Goal: Transaction & Acquisition: Purchase product/service

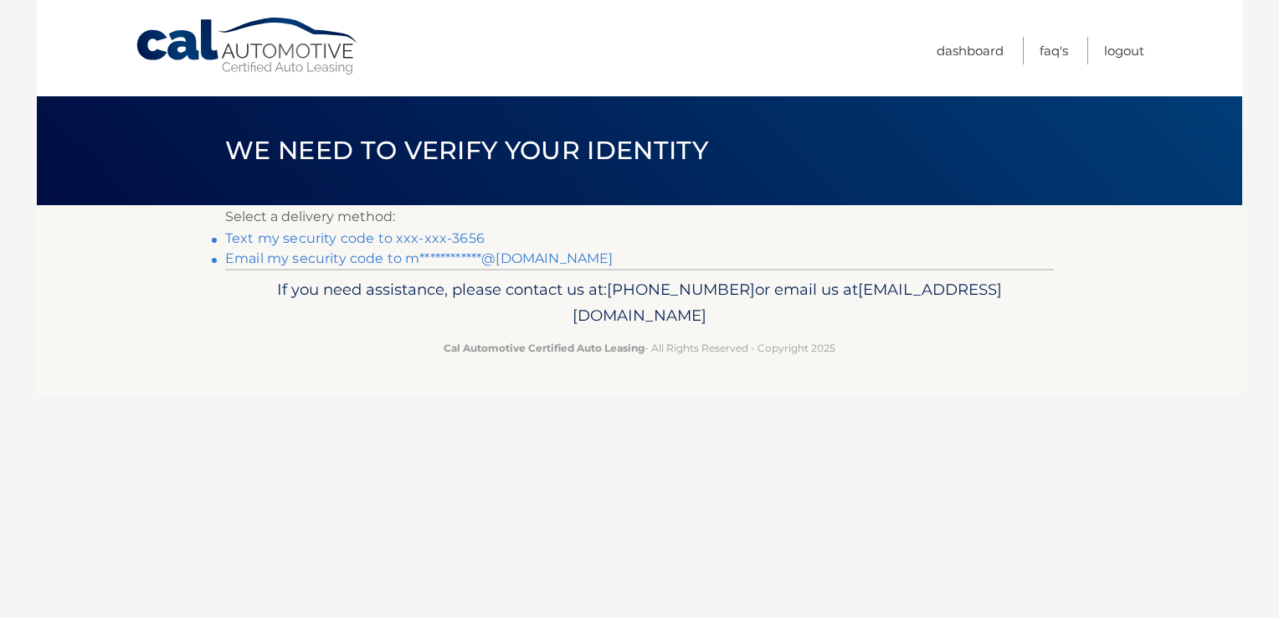
click at [366, 234] on link "Text my security code to xxx-xxx-3656" at bounding box center [354, 238] width 259 height 16
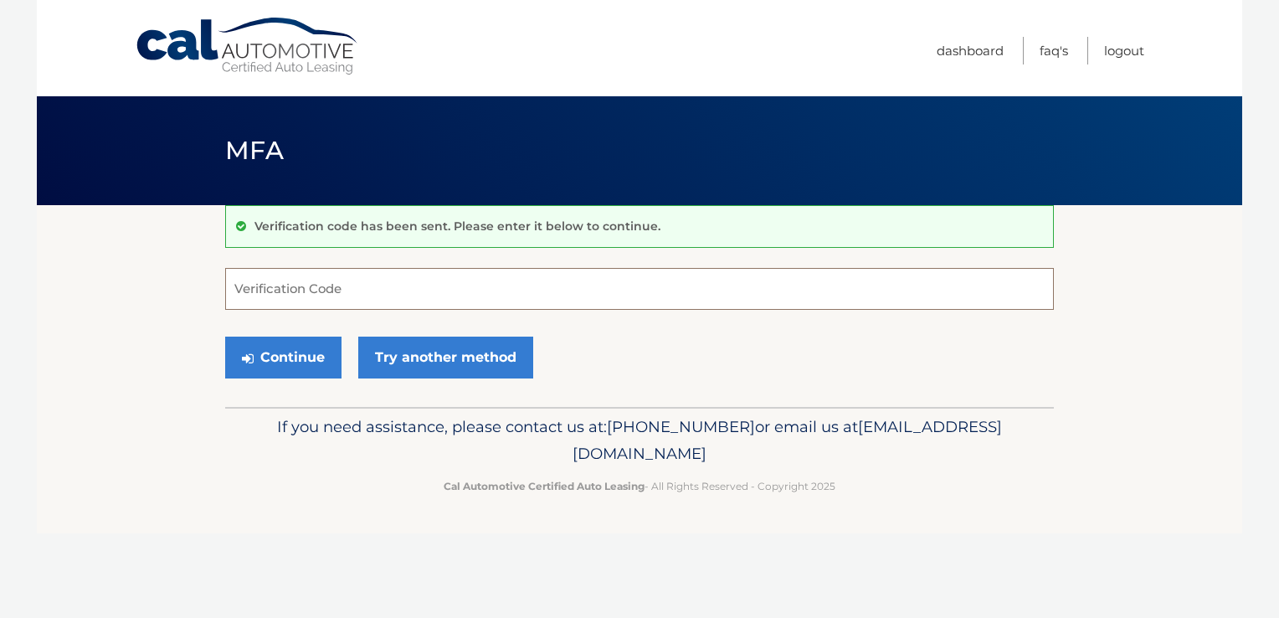
click at [316, 290] on input "Verification Code" at bounding box center [639, 289] width 829 height 42
type input "818070"
click at [300, 353] on button "Continue" at bounding box center [283, 357] width 116 height 42
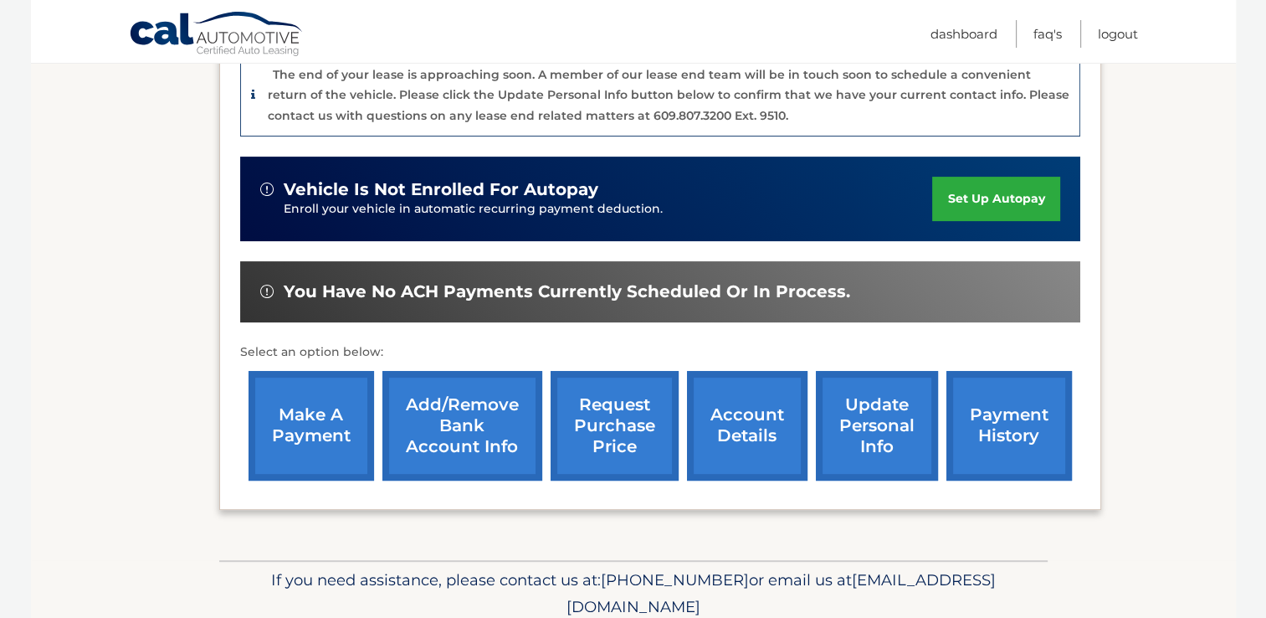
scroll to position [453, 0]
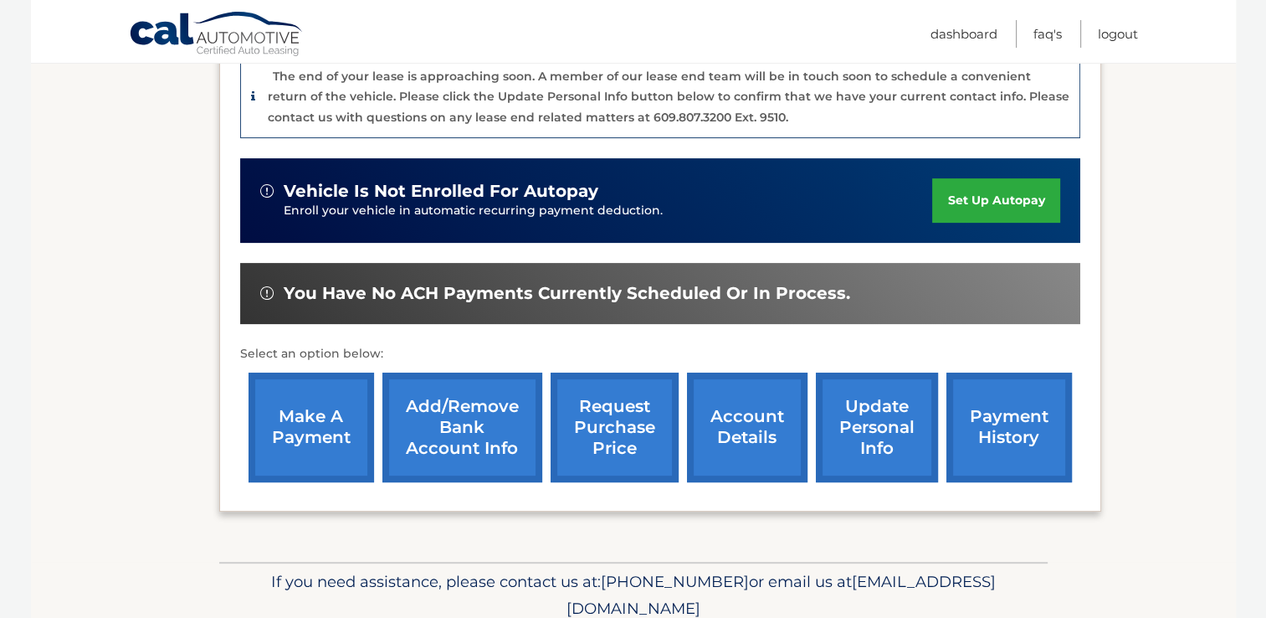
click at [302, 435] on link "make a payment" at bounding box center [312, 427] width 126 height 110
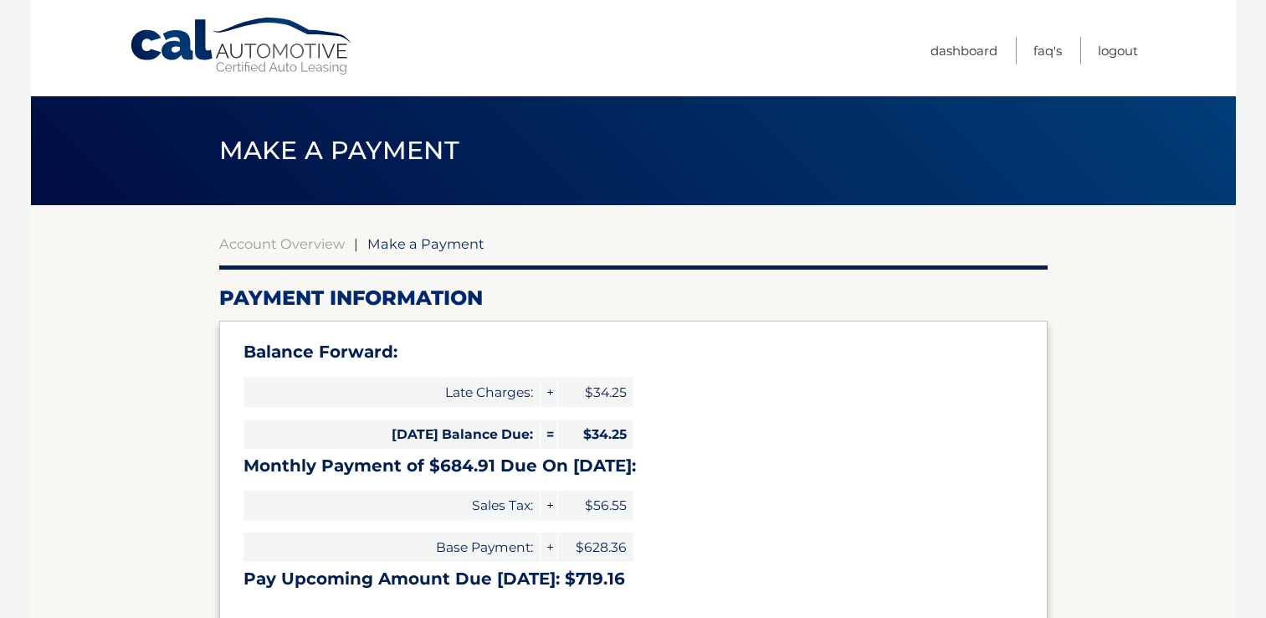
select select "OWNmYWNlZDYtMjdkNi00YjEyLWI1ZmEtN2ZhOGE5NjBlZGFh"
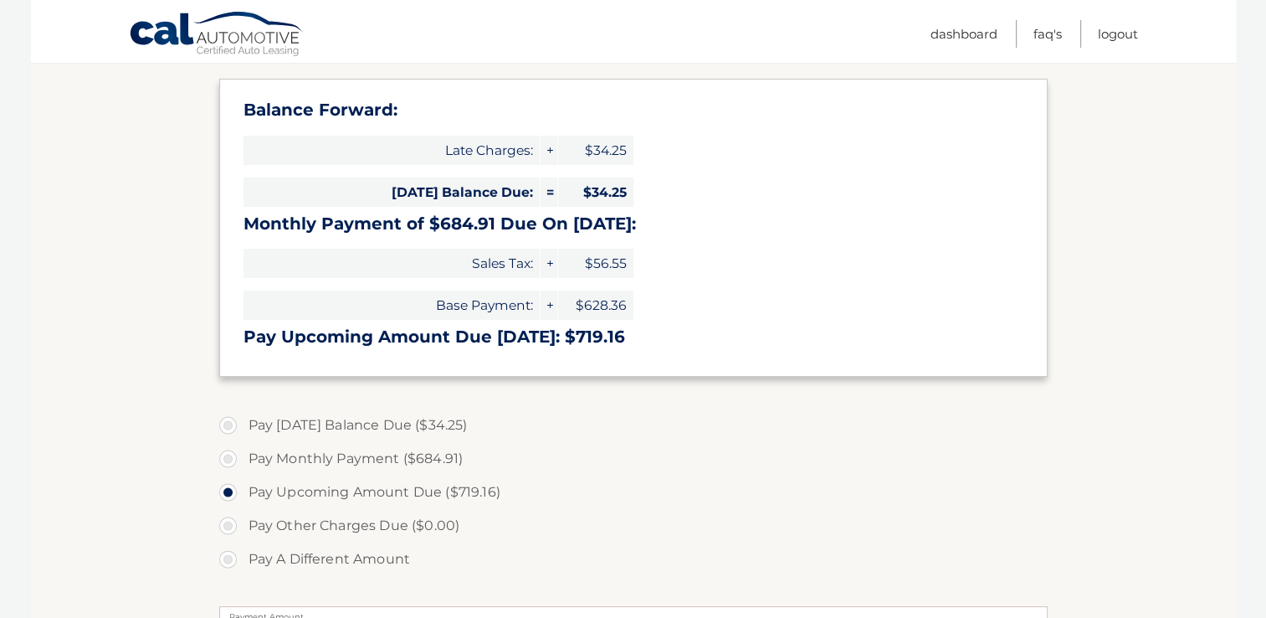
scroll to position [254, 0]
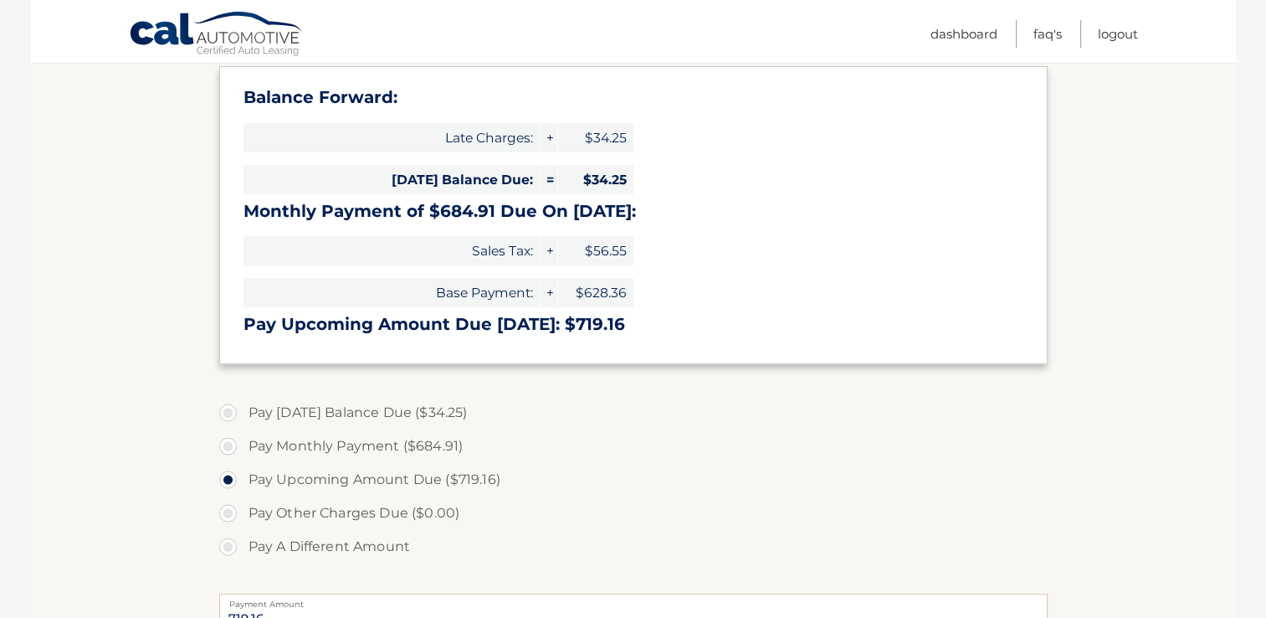
click at [223, 442] on label "Pay Monthly Payment ($684.91)" at bounding box center [633, 445] width 829 height 33
click at [226, 442] on input "Pay Monthly Payment ($684.91)" at bounding box center [234, 442] width 17 height 27
radio input "true"
type input "684.91"
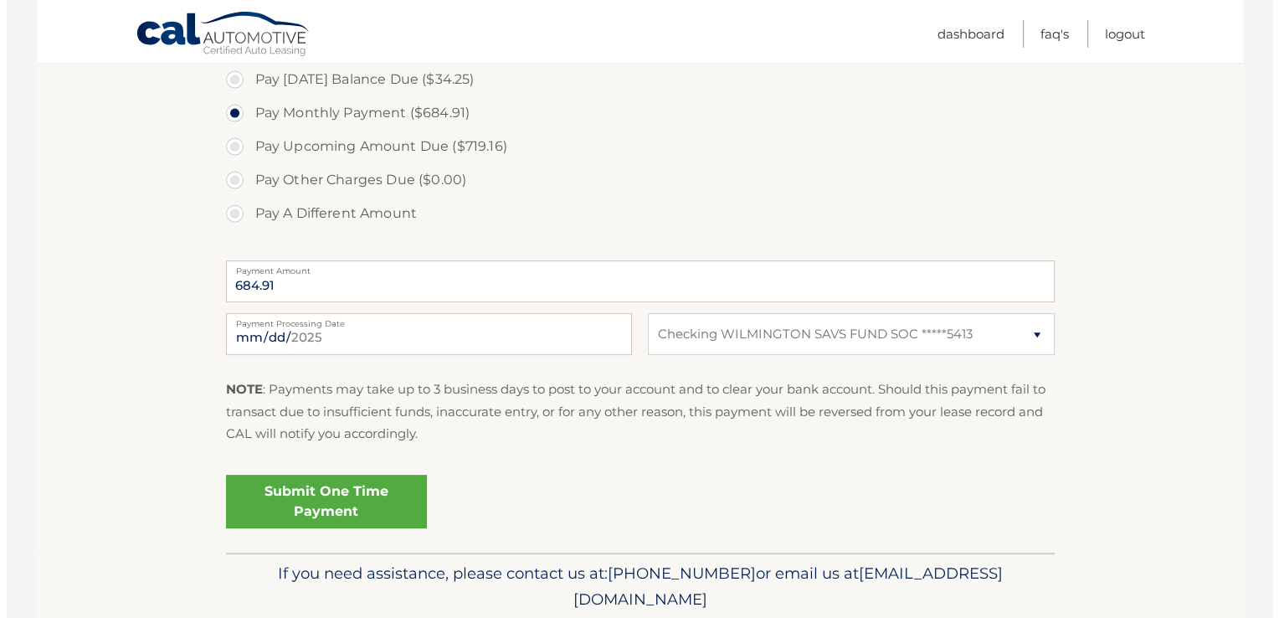
scroll to position [617, 0]
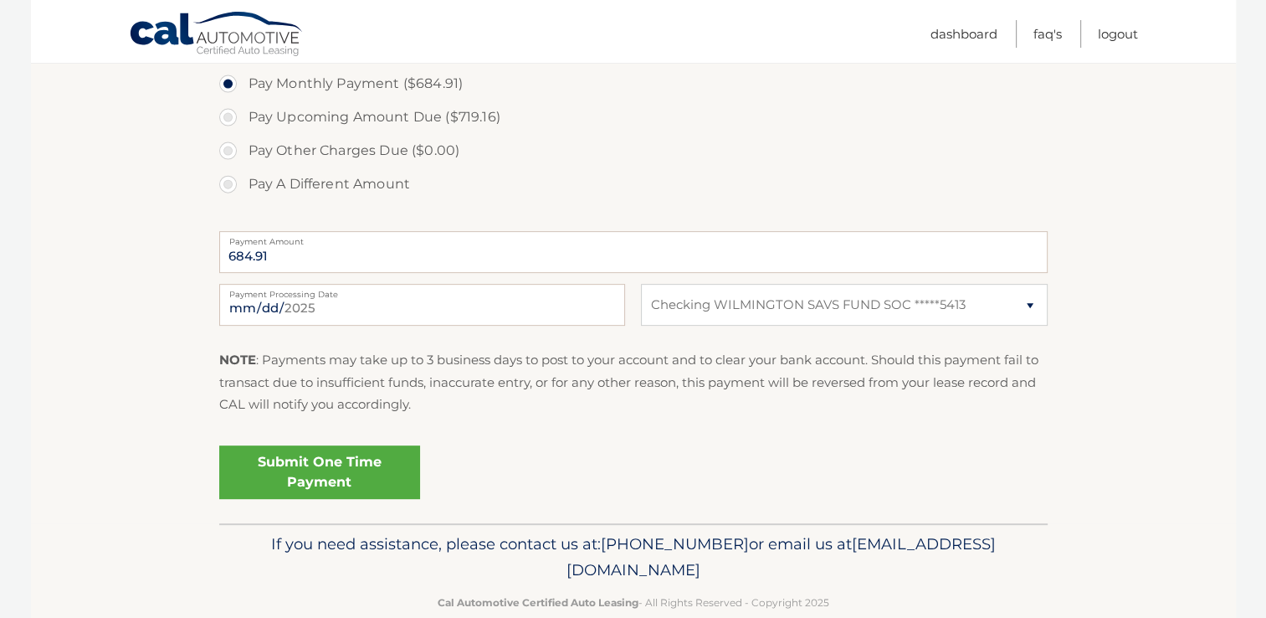
click at [297, 470] on link "Submit One Time Payment" at bounding box center [319, 472] width 201 height 54
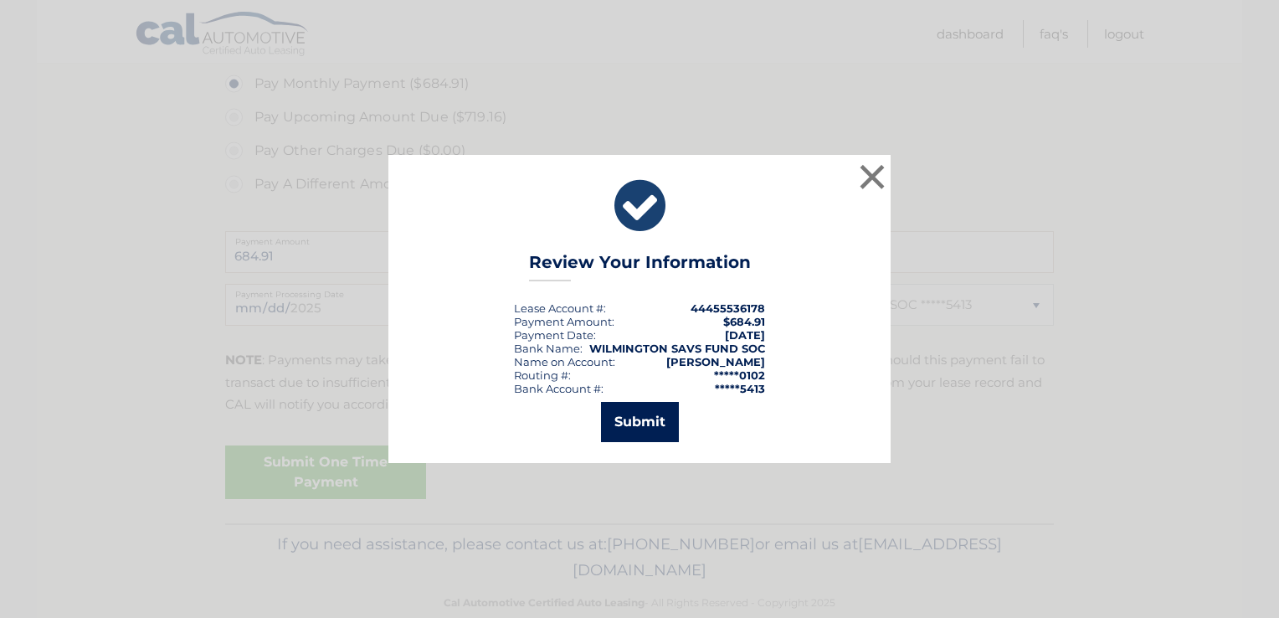
click at [647, 414] on button "Submit" at bounding box center [640, 422] width 78 height 40
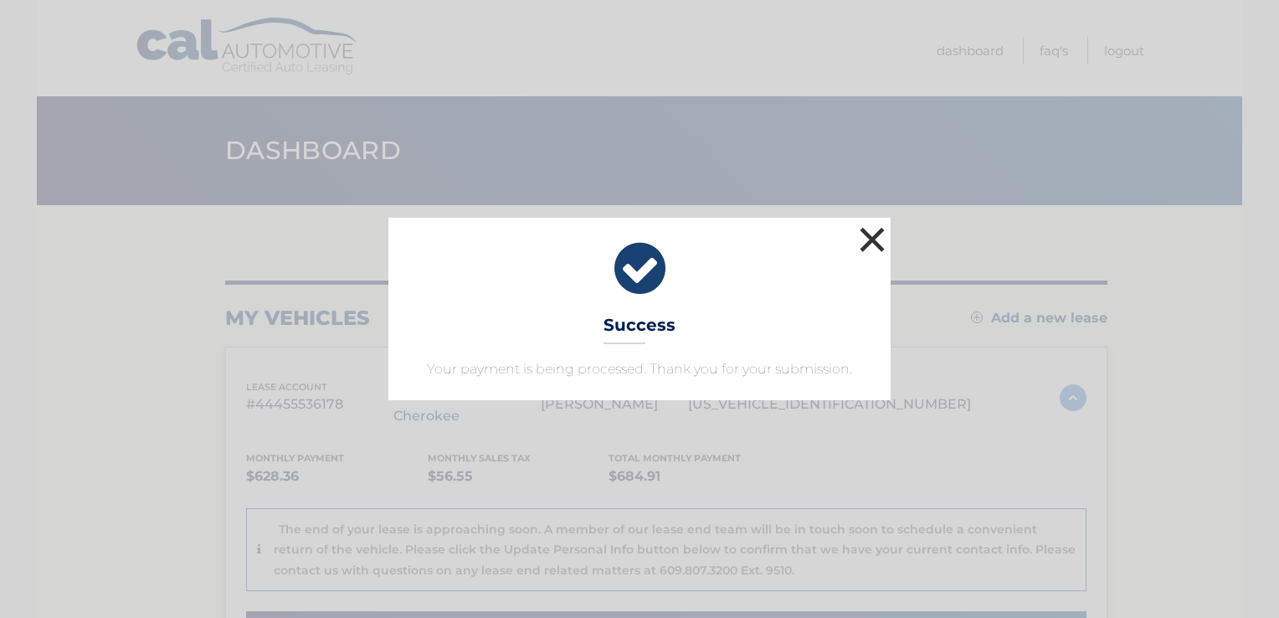
click at [866, 243] on button "×" at bounding box center [871, 239] width 33 height 33
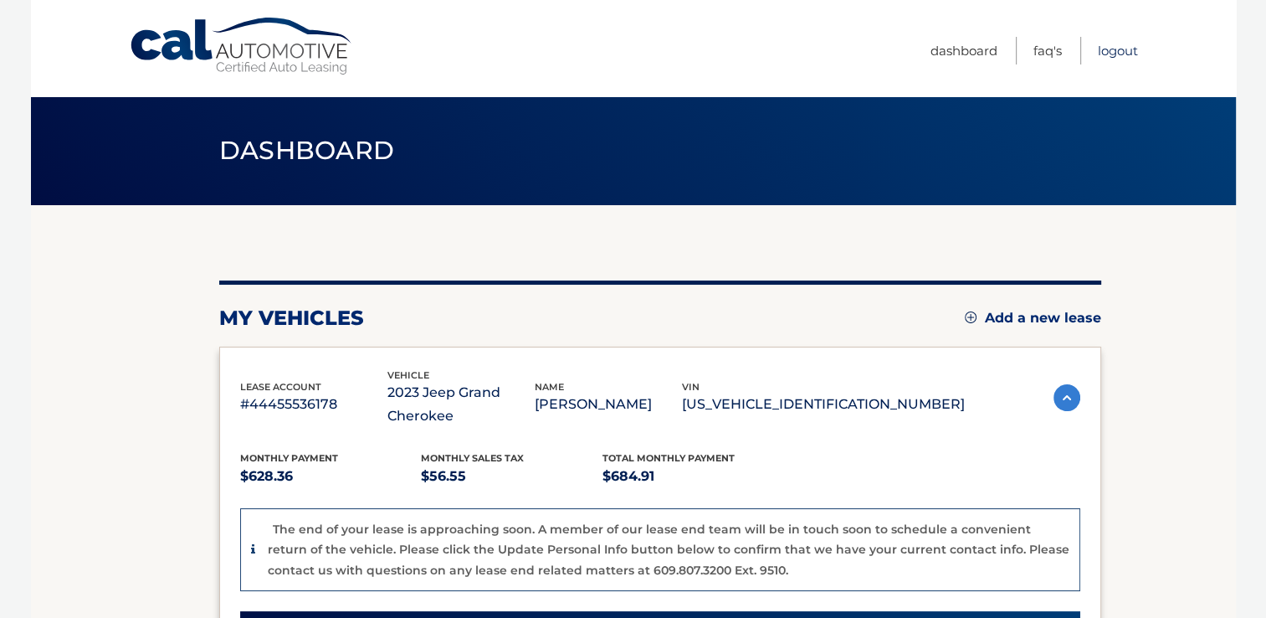
click at [1108, 52] on link "Logout" at bounding box center [1118, 51] width 40 height 28
